Goal: Navigation & Orientation: Find specific page/section

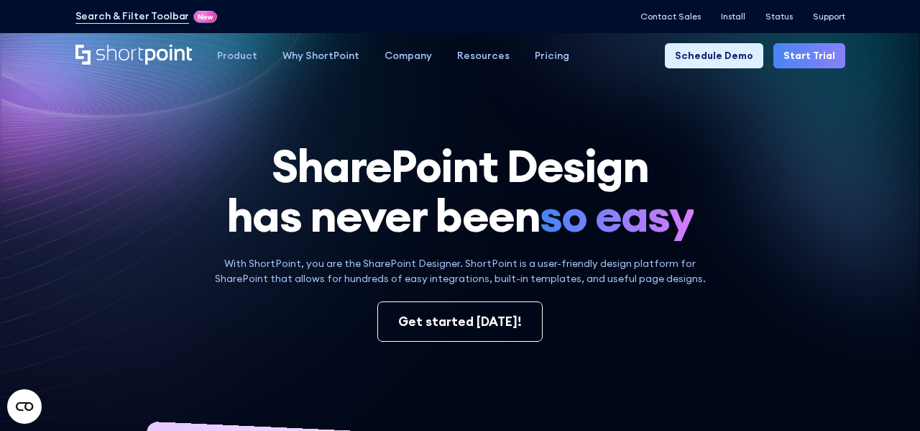
scroll to position [1, 0]
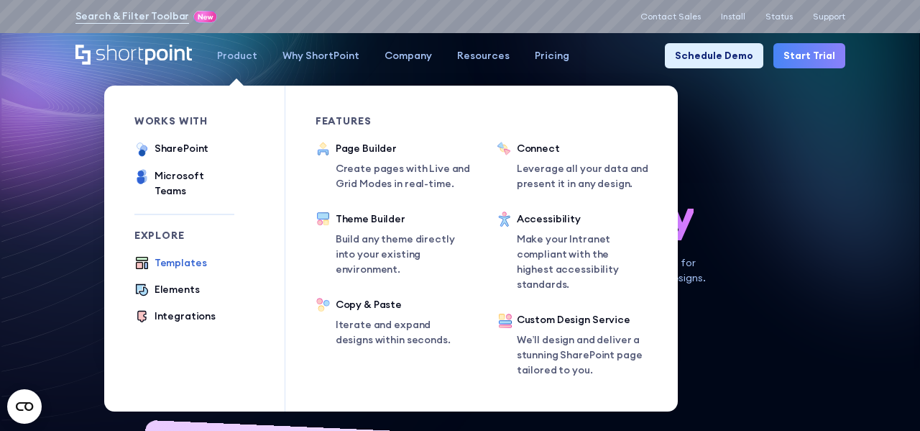
click at [180, 255] on div "Templates" at bounding box center [181, 262] width 52 height 15
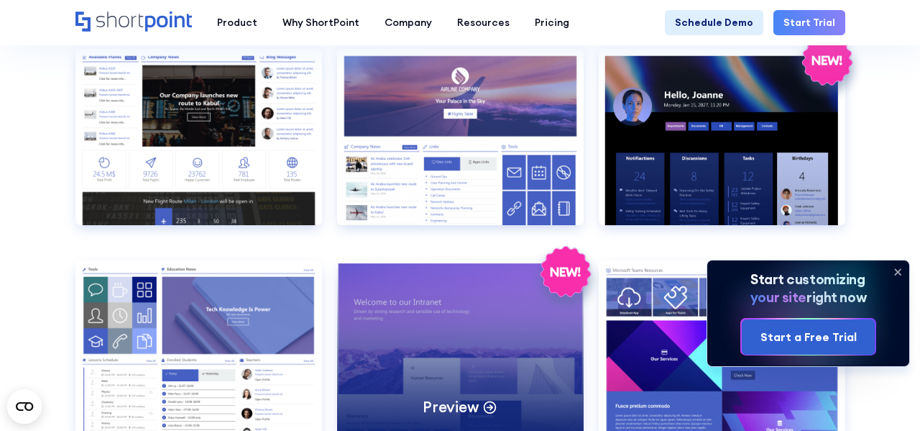
scroll to position [1163, 0]
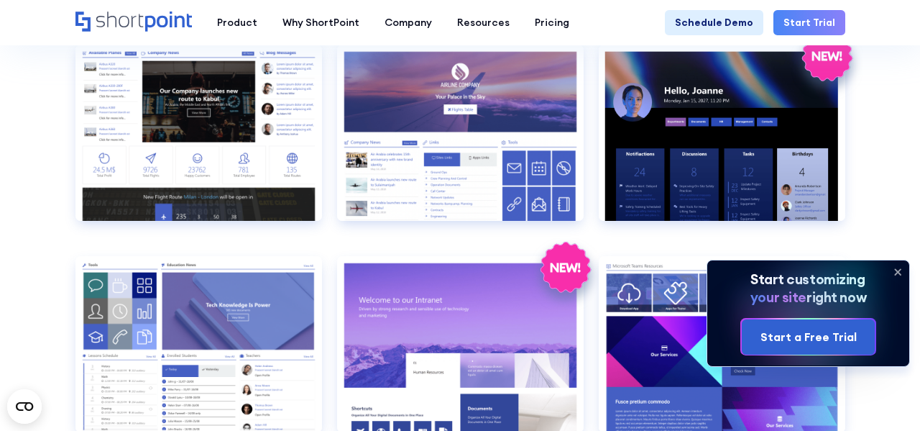
click at [899, 273] on icon at bounding box center [898, 272] width 6 height 6
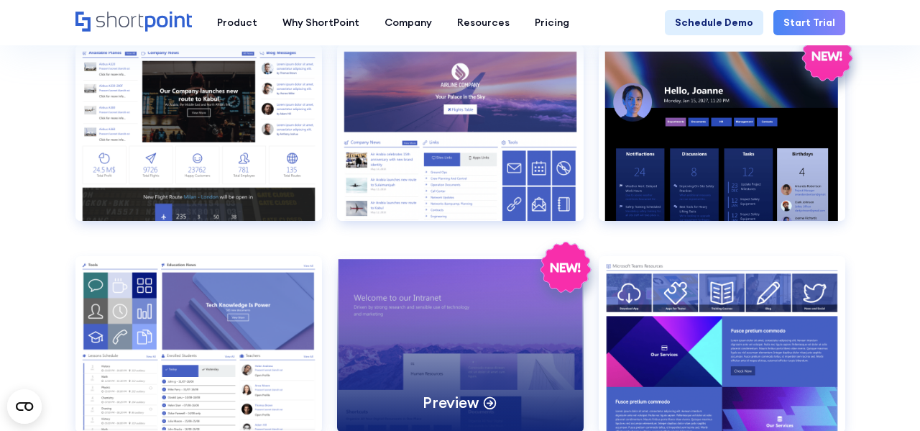
click at [427, 411] on p "Preview" at bounding box center [451, 402] width 56 height 19
